Goal: Transaction & Acquisition: Purchase product/service

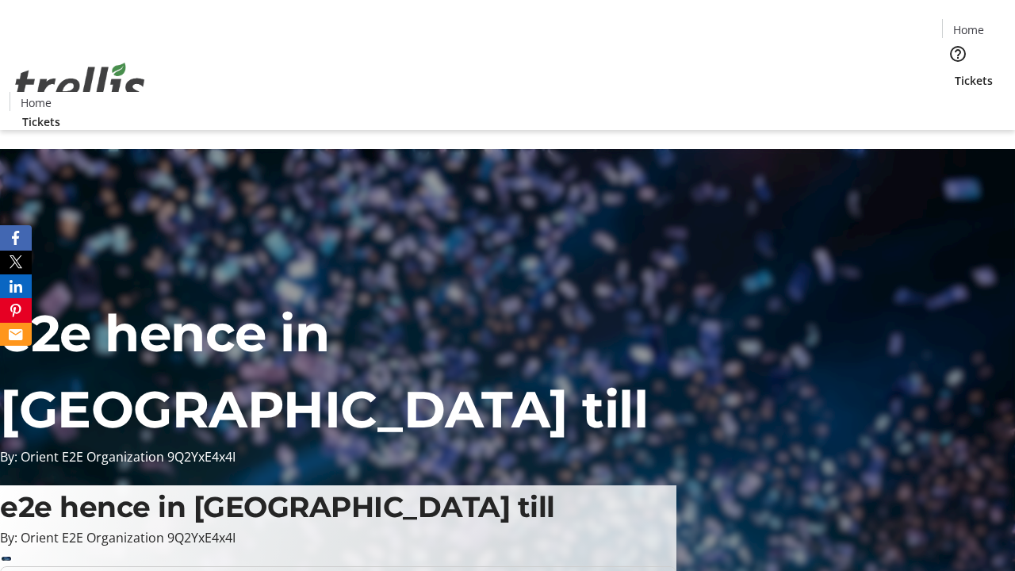
click at [955, 72] on span "Tickets" at bounding box center [974, 80] width 38 height 17
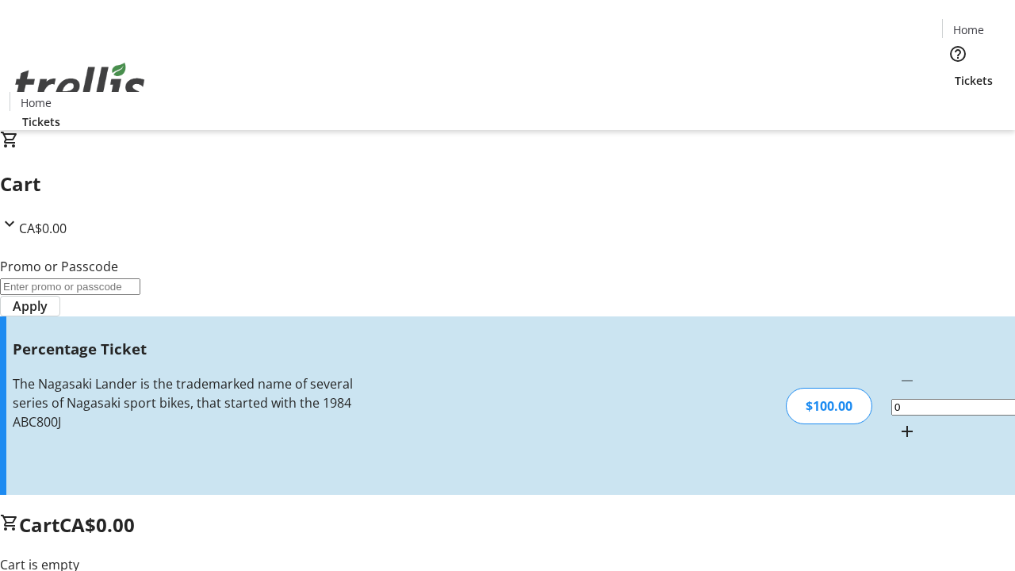
click at [898, 422] on mat-icon "Increment by one" at bounding box center [907, 431] width 19 height 19
type input "1"
type input "FOO"
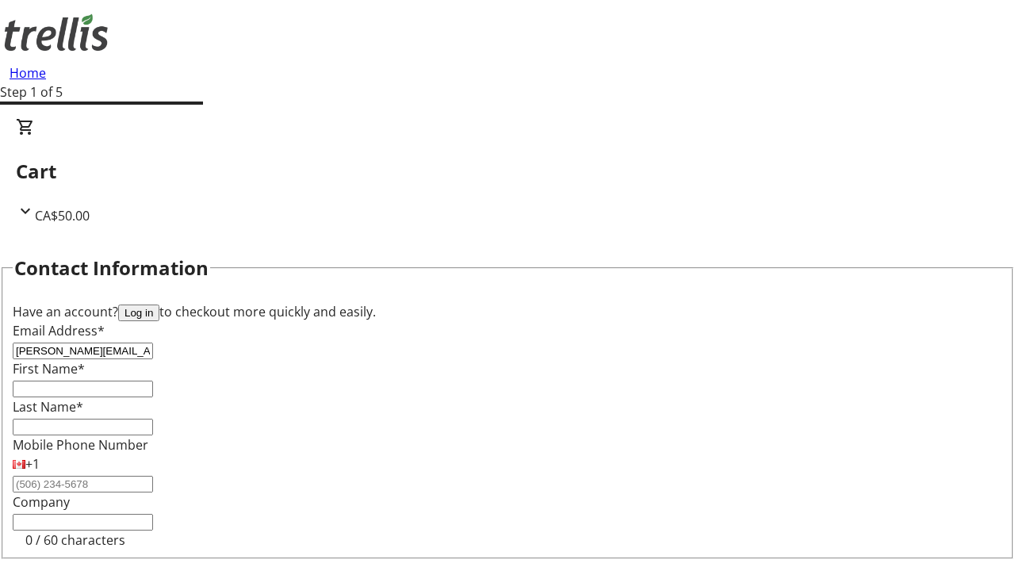
type input "[PERSON_NAME][EMAIL_ADDRESS][DOMAIN_NAME]"
type input "[PERSON_NAME]"
type input "Bashirian"
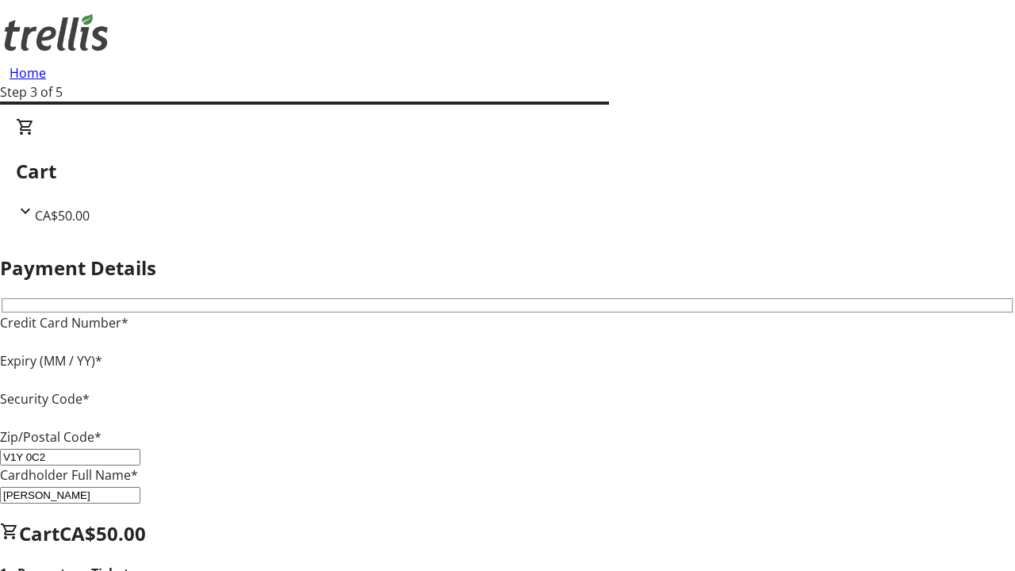
type input "V1Y 0C2"
